Goal: Information Seeking & Learning: Learn about a topic

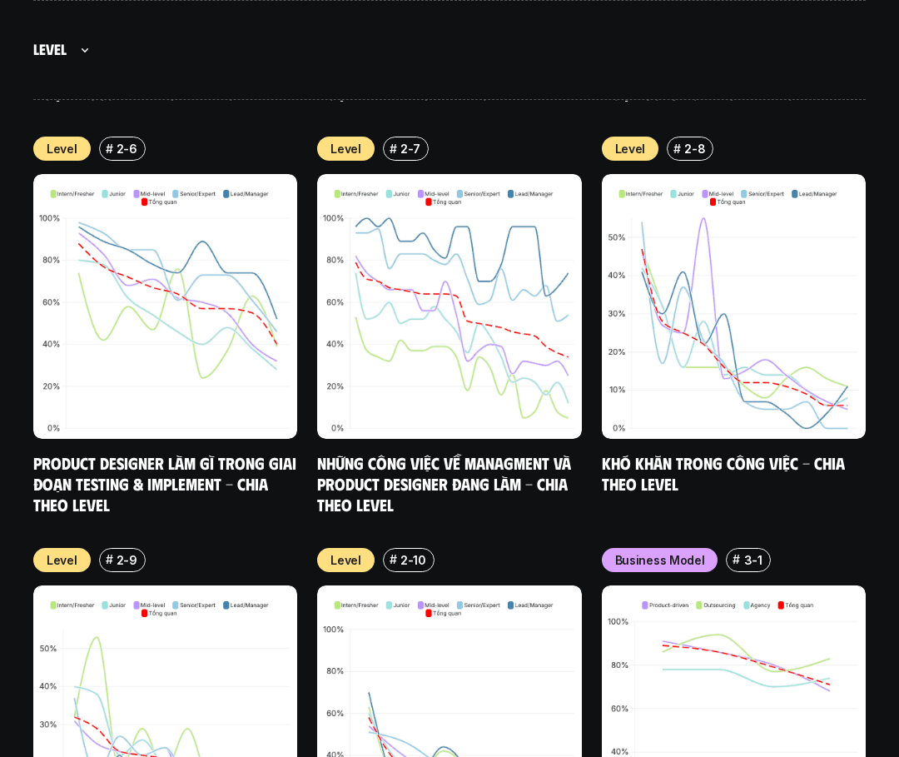
scroll to position [6938, 0]
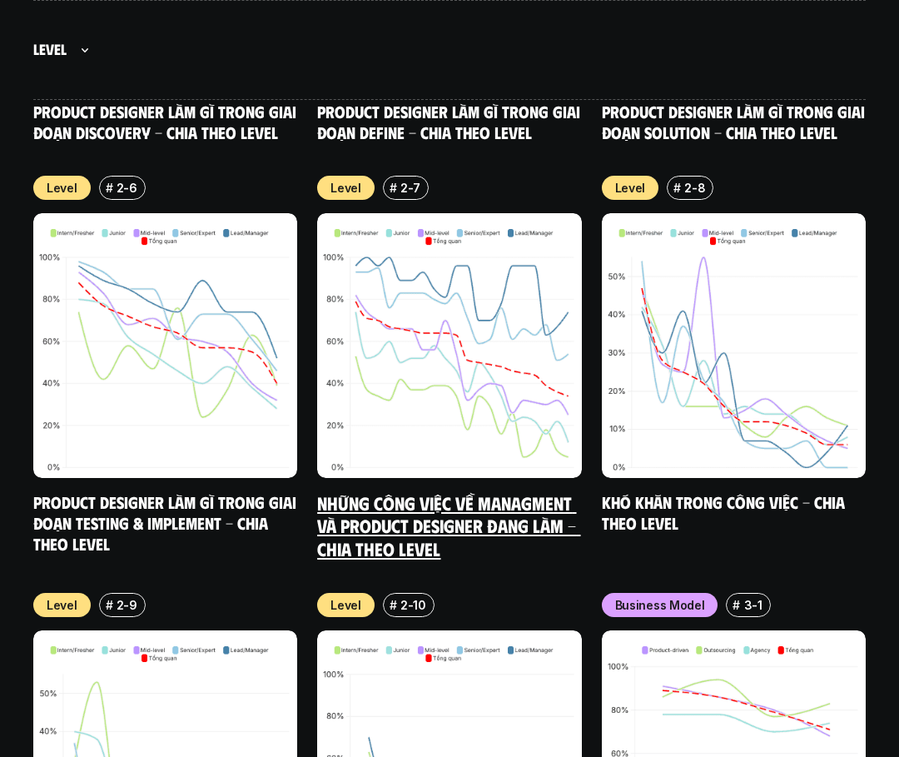
click at [455, 226] on img at bounding box center [449, 345] width 264 height 264
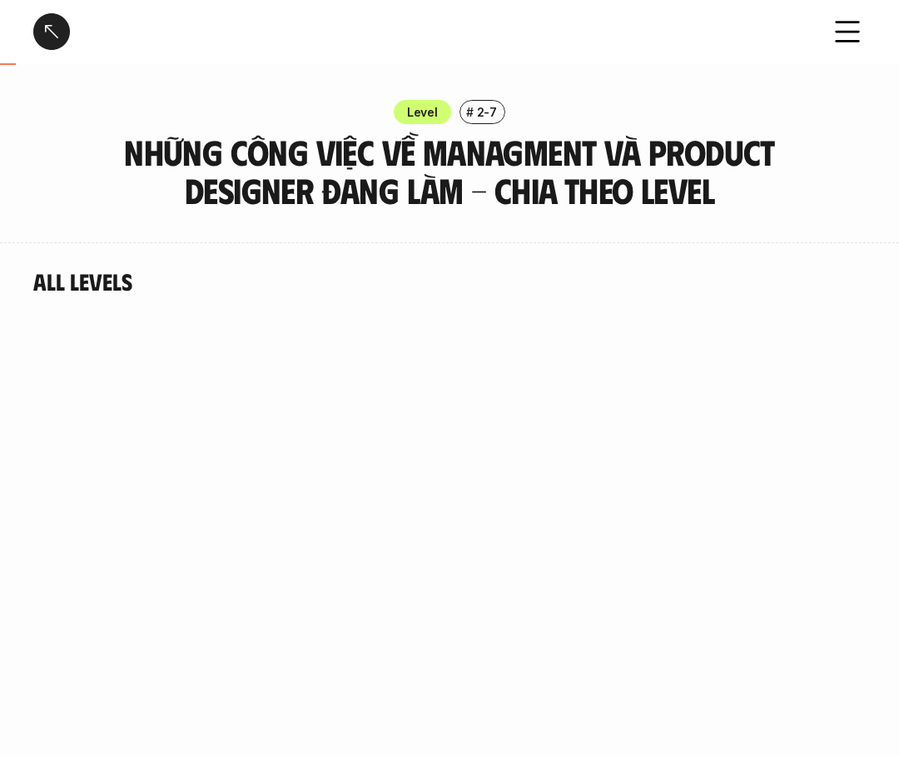
click at [840, 33] on icon at bounding box center [847, 31] width 37 height 37
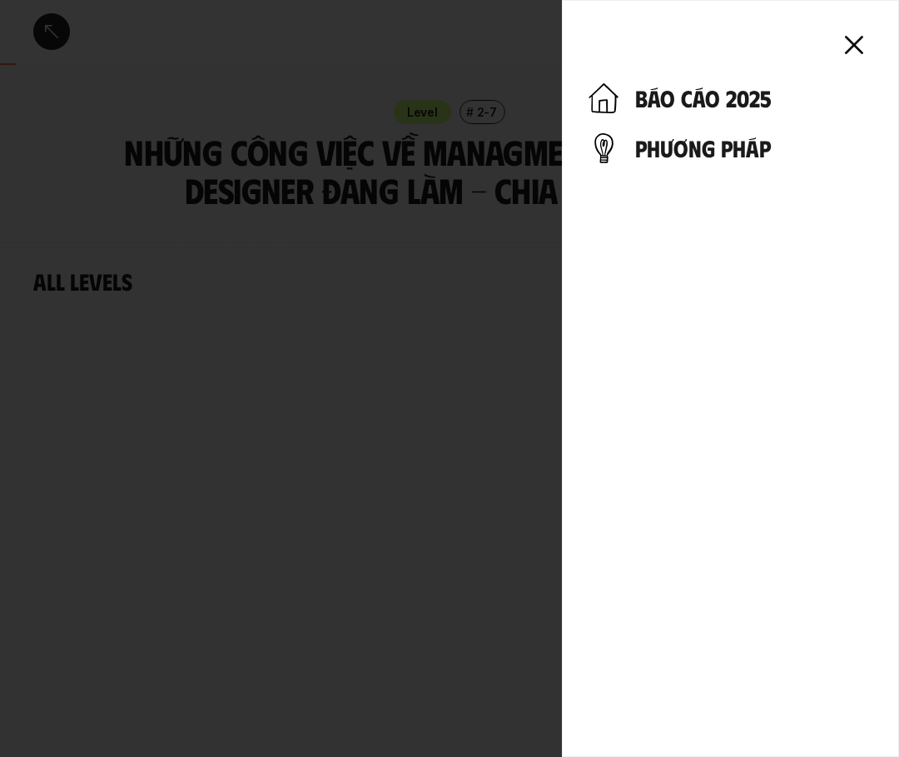
click at [477, 88] on div at bounding box center [449, 378] width 899 height 757
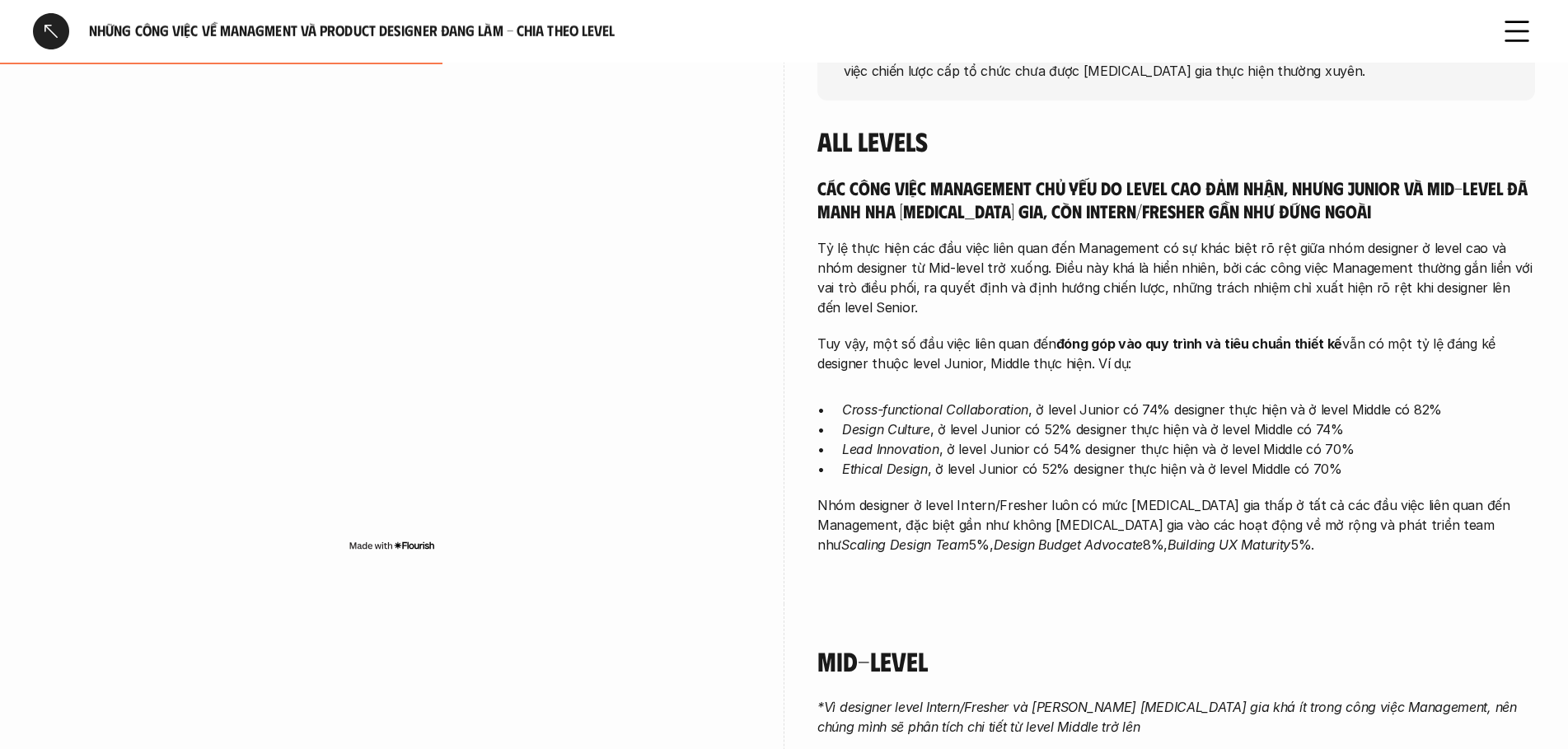
scroll to position [898, 0]
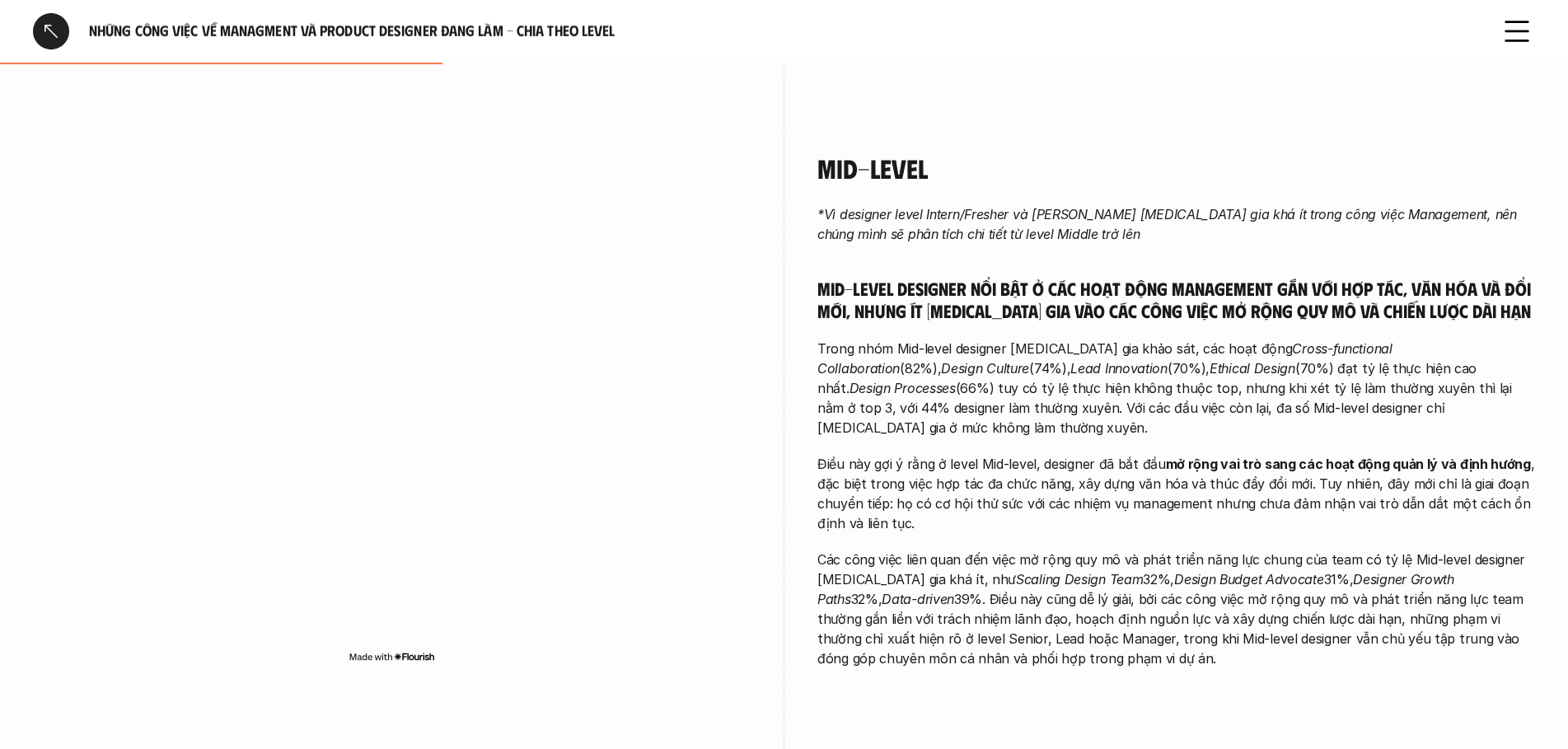
click at [49, 26] on div at bounding box center [50, 31] width 37 height 37
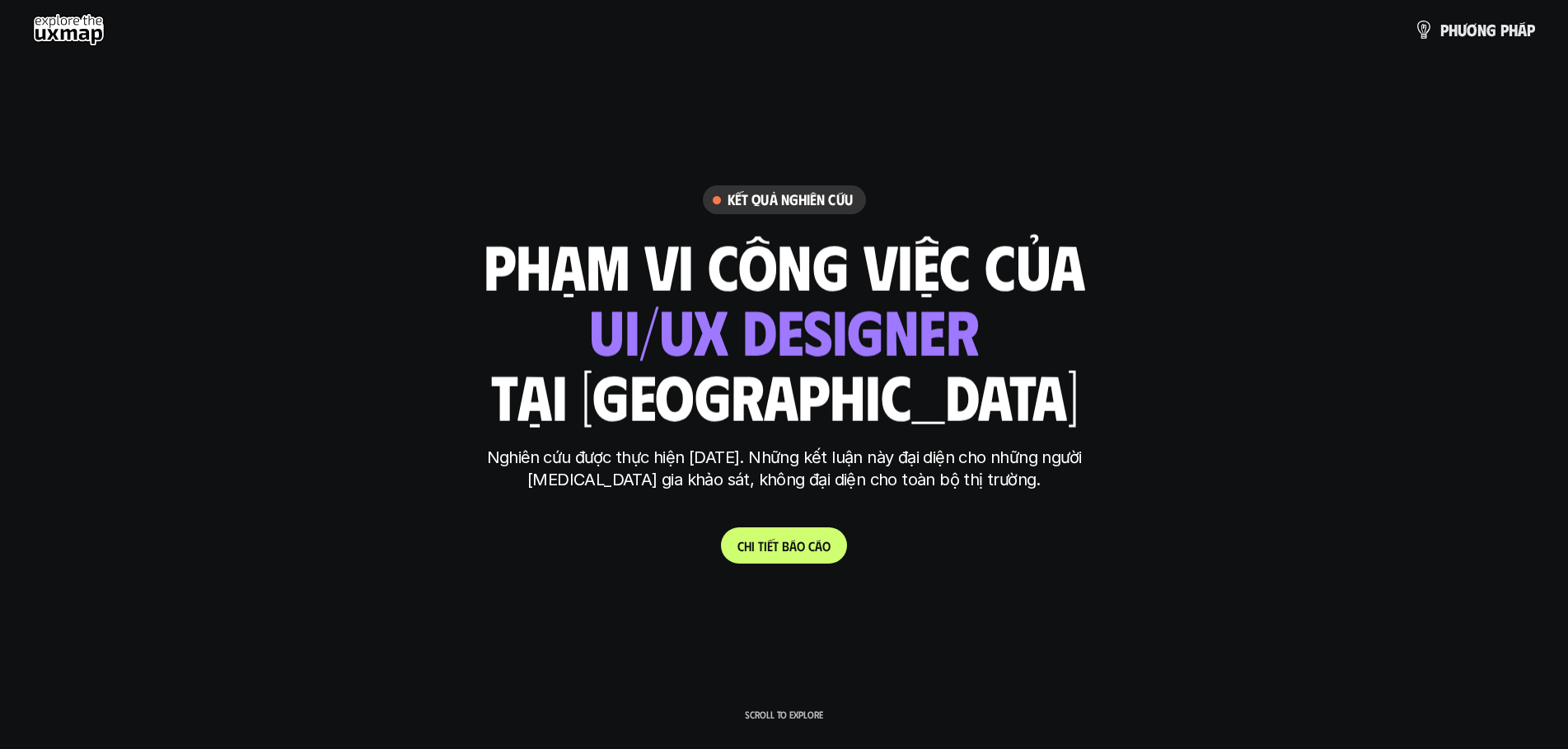
drag, startPoint x: 803, startPoint y: 199, endPoint x: 809, endPoint y: 293, distance: 94.2
click at [803, 200] on h6 "Kết quả nghiên cứu" at bounding box center [790, 199] width 126 height 19
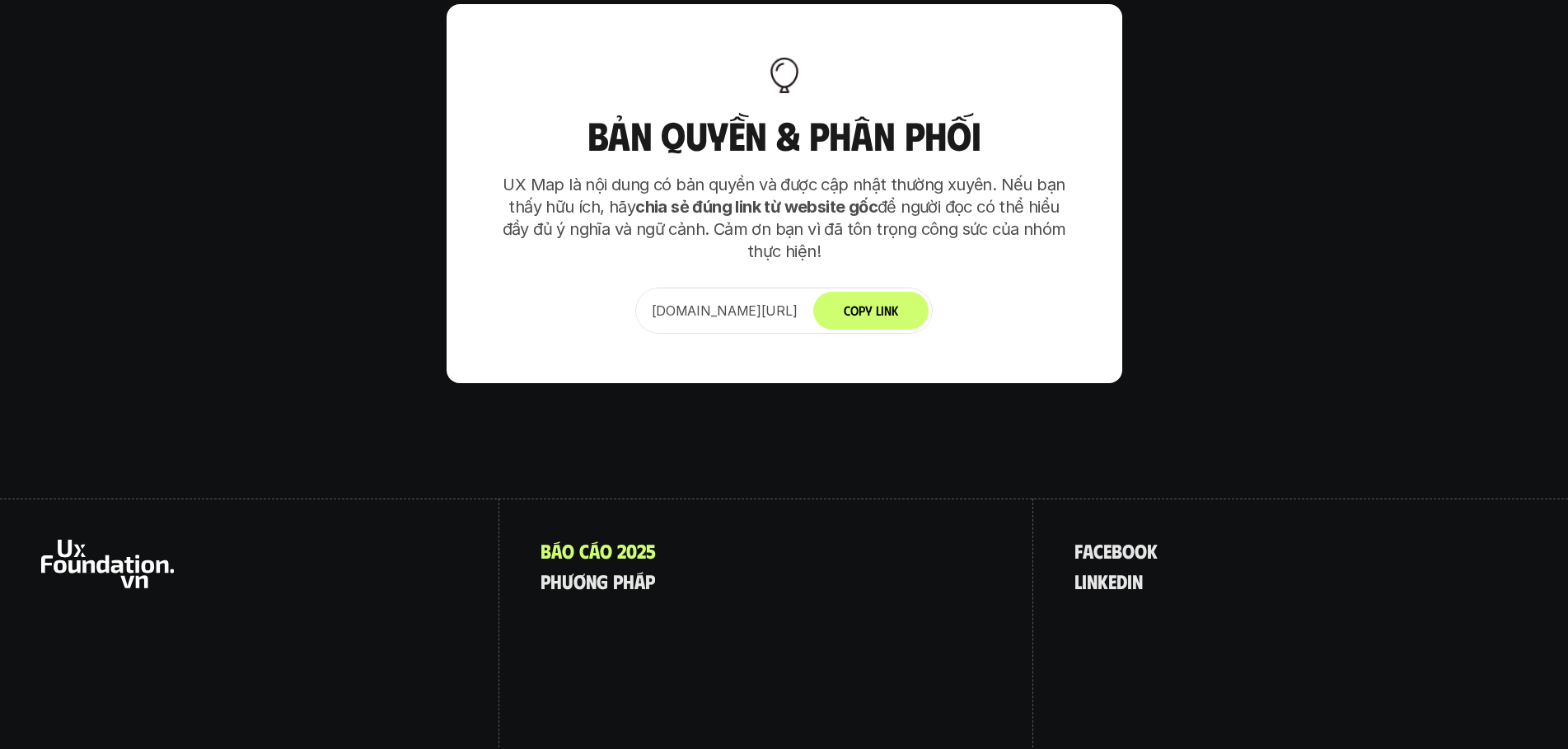
scroll to position [9882, 0]
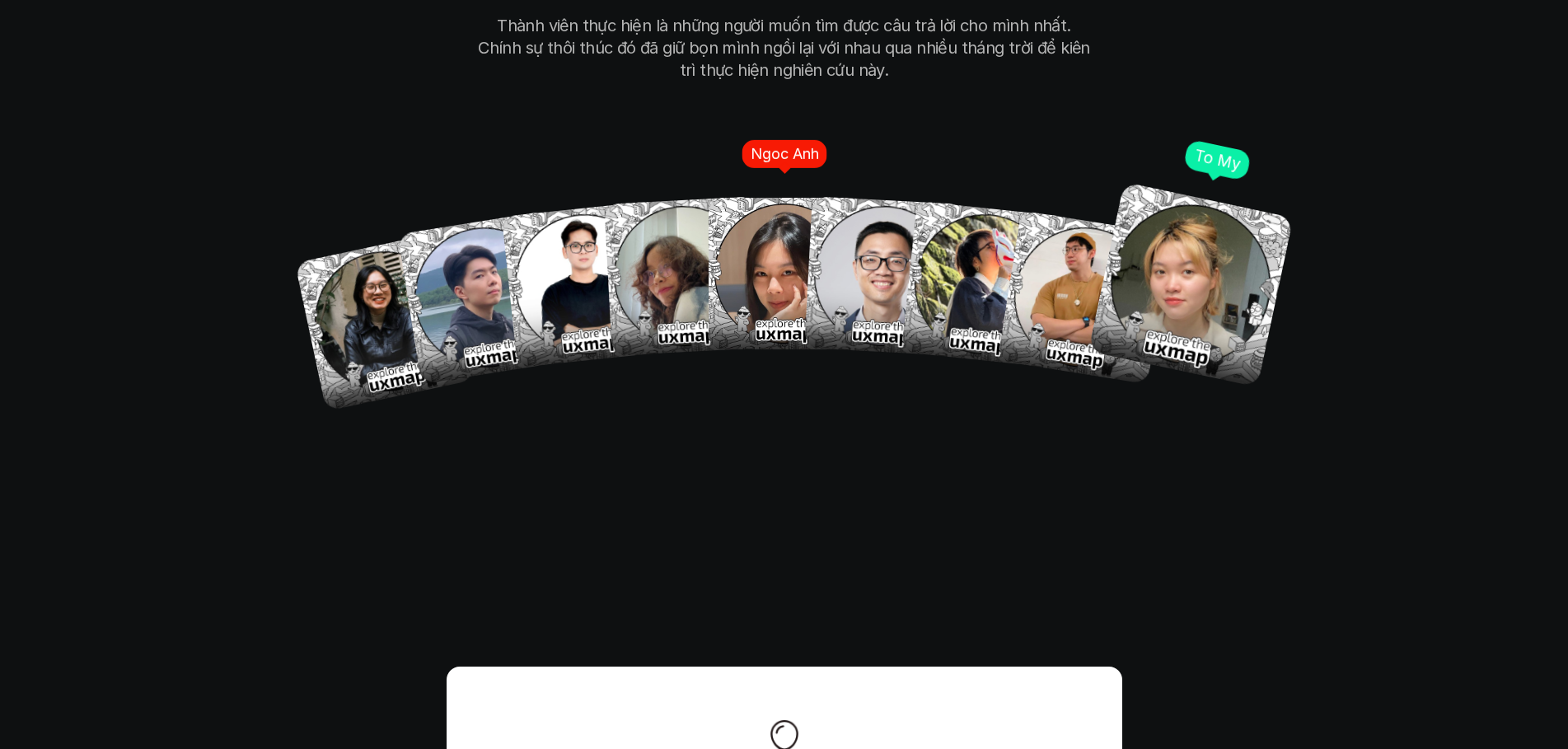
click at [1191, 209] on img at bounding box center [1190, 284] width 205 height 205
